Goal: Find specific page/section: Find specific page/section

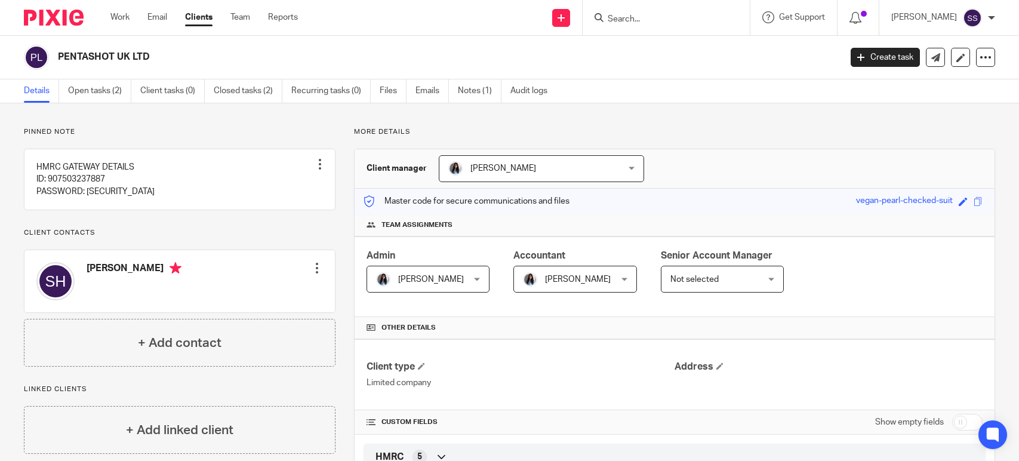
click at [629, 32] on div at bounding box center [666, 17] width 167 height 35
click at [635, 24] on input "Search" at bounding box center [660, 19] width 107 height 11
type input "digi"
click at [685, 49] on link at bounding box center [687, 47] width 166 height 18
